Goal: Navigation & Orientation: Go to known website

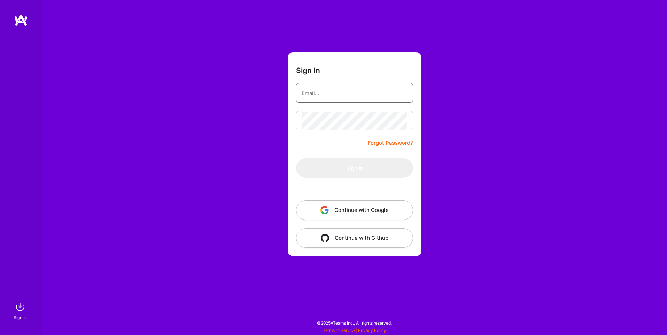
type input "[EMAIL_ADDRESS][DOMAIN_NAME]"
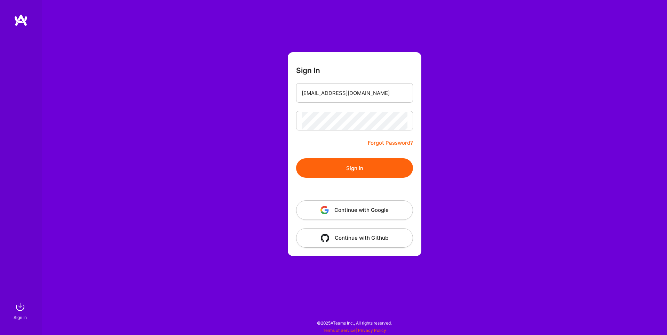
click at [365, 209] on button "Continue with Google" at bounding box center [354, 209] width 117 height 19
